Goal: Information Seeking & Learning: Learn about a topic

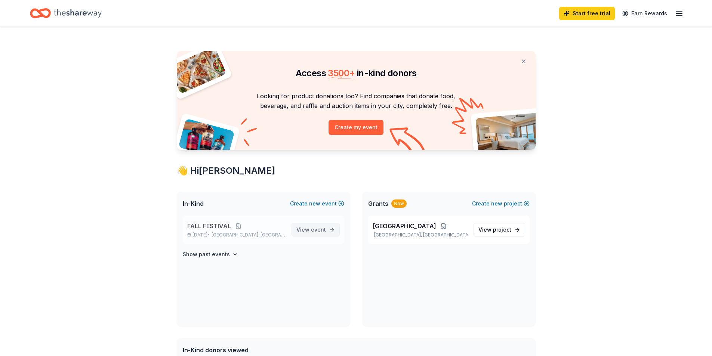
click at [315, 231] on span "event" at bounding box center [318, 229] width 15 height 6
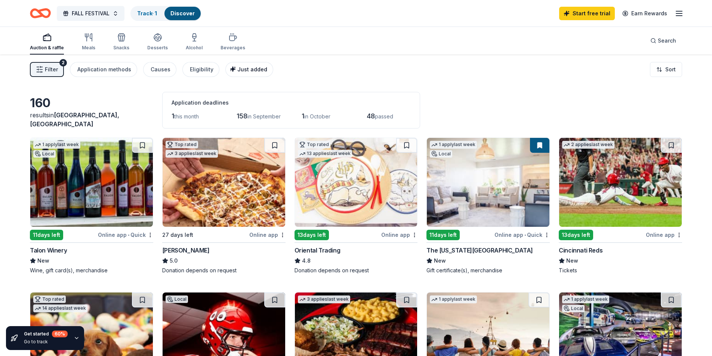
click at [247, 64] on button "Just added" at bounding box center [249, 69] width 48 height 15
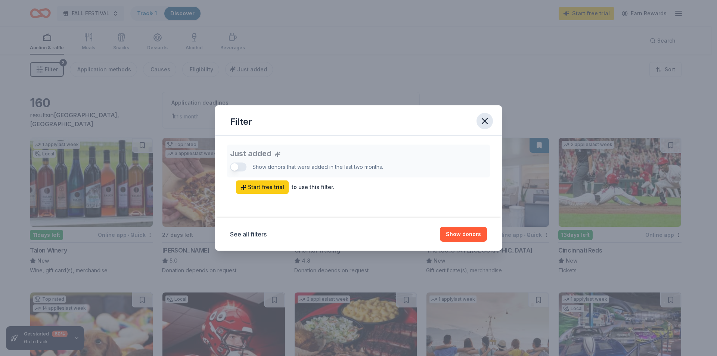
click at [488, 118] on icon "button" at bounding box center [485, 121] width 10 height 10
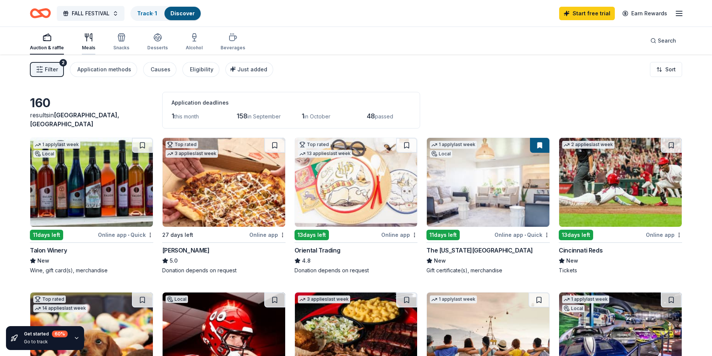
click at [92, 39] on icon "button" at bounding box center [88, 37] width 9 height 9
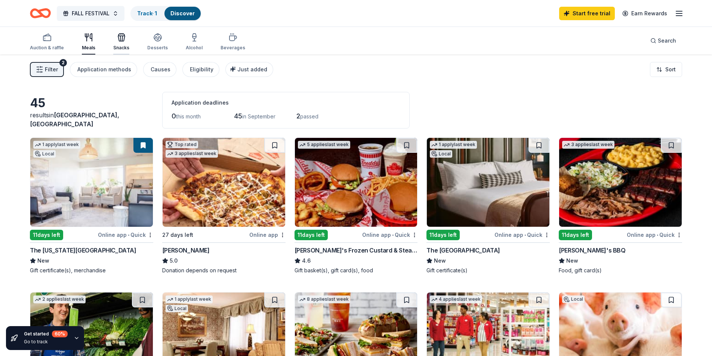
click at [121, 42] on div "Snacks" at bounding box center [121, 42] width 16 height 18
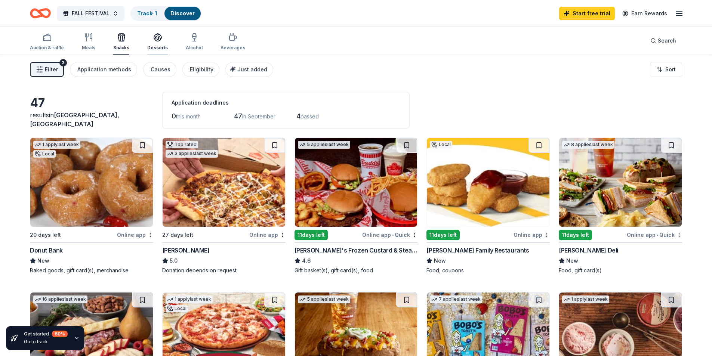
click at [157, 45] on div "Desserts" at bounding box center [157, 48] width 21 height 6
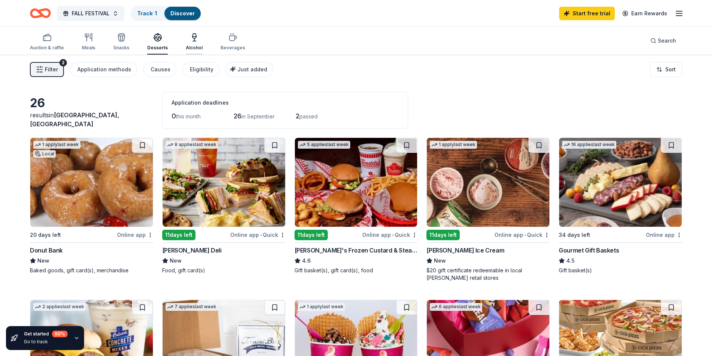
click at [193, 41] on icon "button" at bounding box center [194, 41] width 3 height 0
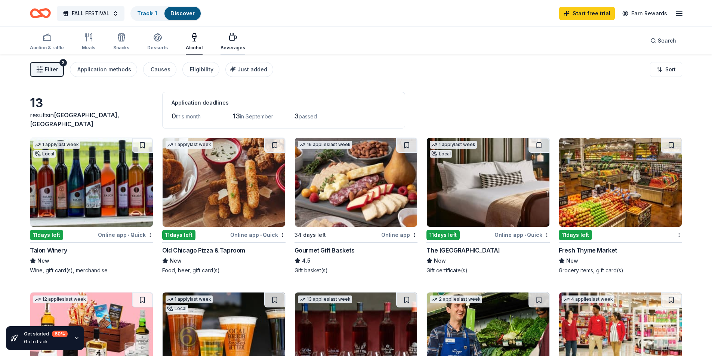
click at [228, 41] on icon "button" at bounding box center [232, 37] width 9 height 9
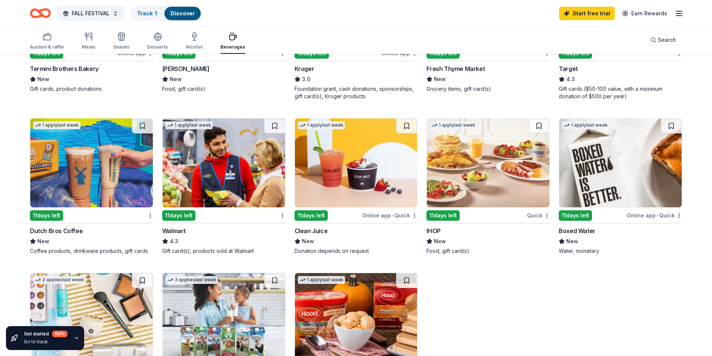
scroll to position [448, 0]
